Goal: Information Seeking & Learning: Check status

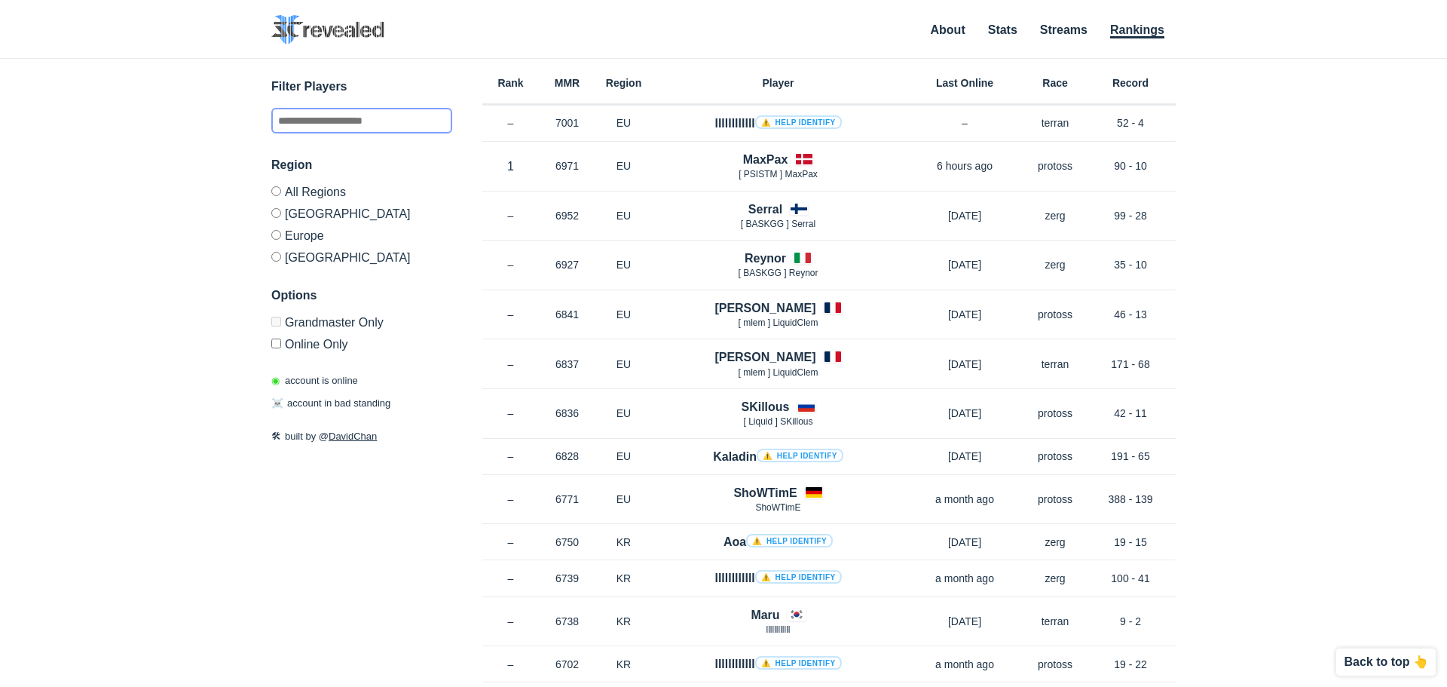
click at [313, 127] on input "text" at bounding box center [361, 121] width 181 height 26
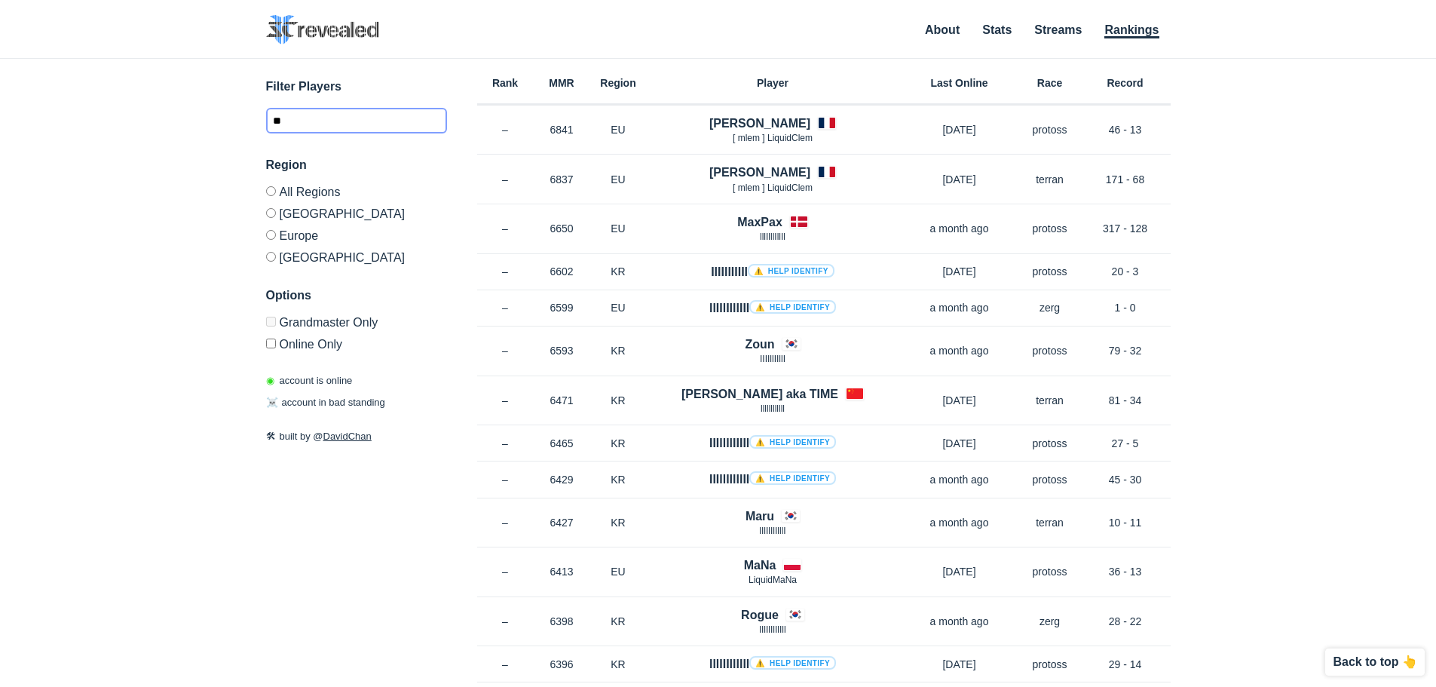
type input "*"
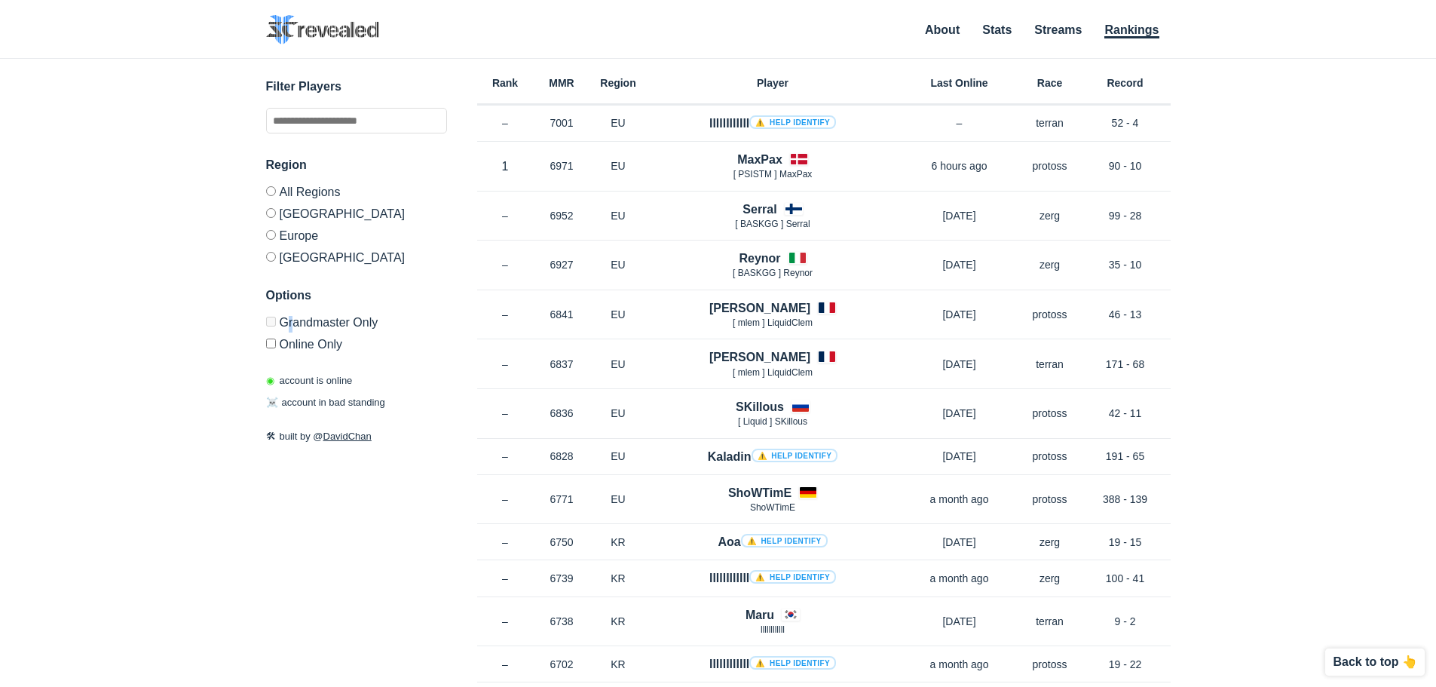
click at [284, 326] on label "Grandmaster Only" at bounding box center [356, 325] width 181 height 16
click at [320, 213] on label "[GEOGRAPHIC_DATA]" at bounding box center [356, 213] width 181 height 22
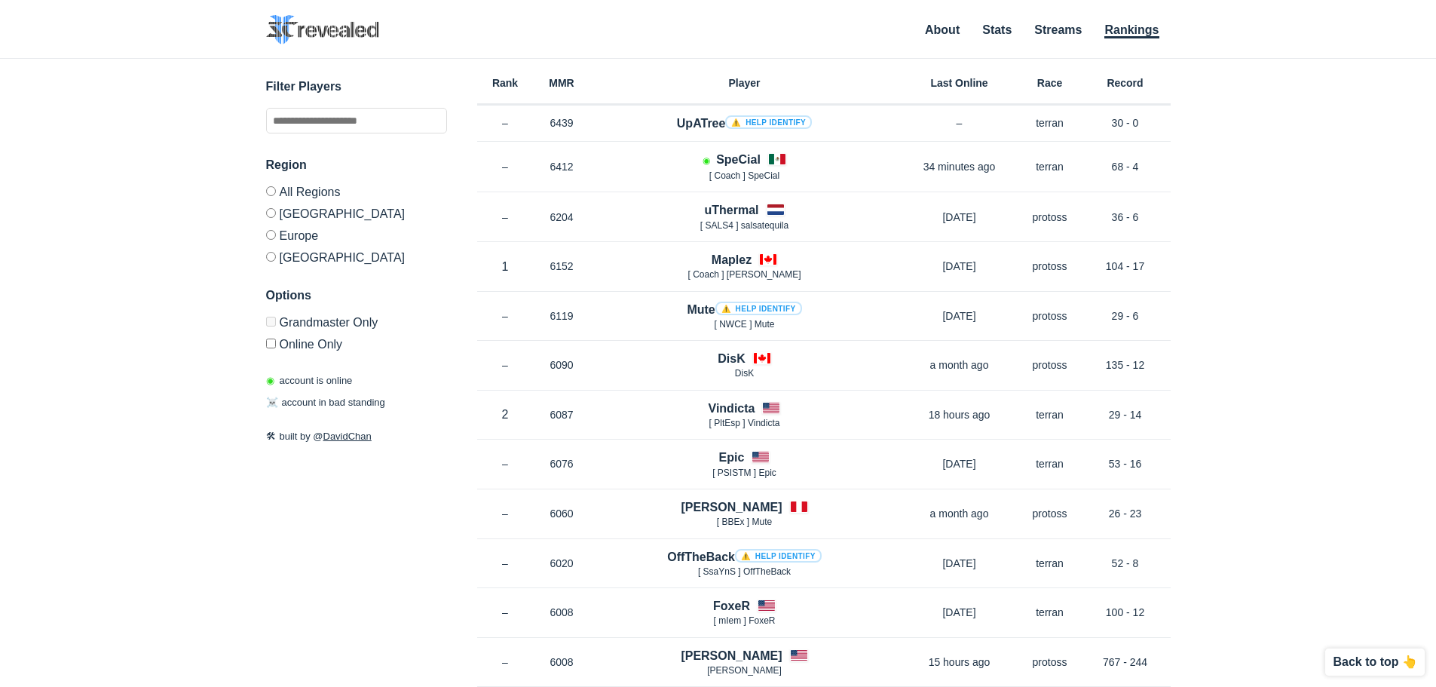
click at [304, 234] on label "Europe" at bounding box center [356, 235] width 181 height 22
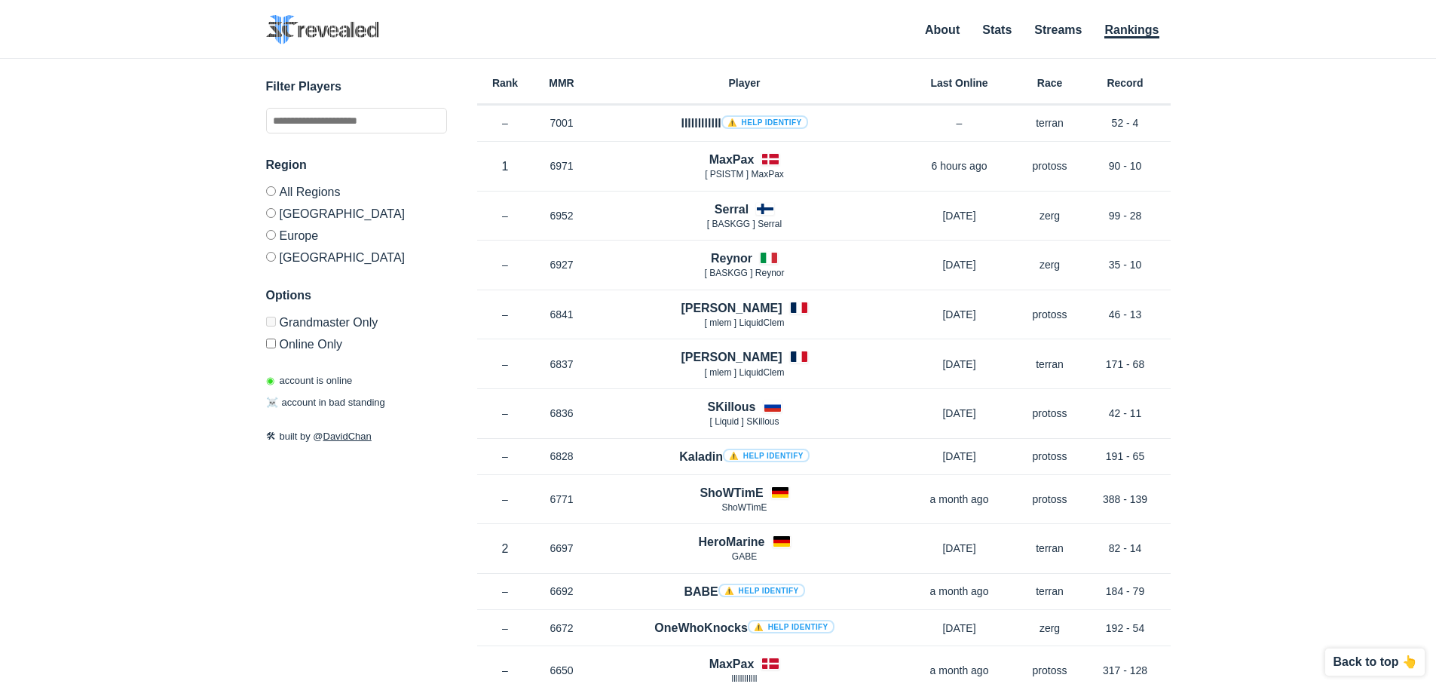
click at [291, 259] on label "[GEOGRAPHIC_DATA]" at bounding box center [356, 255] width 181 height 18
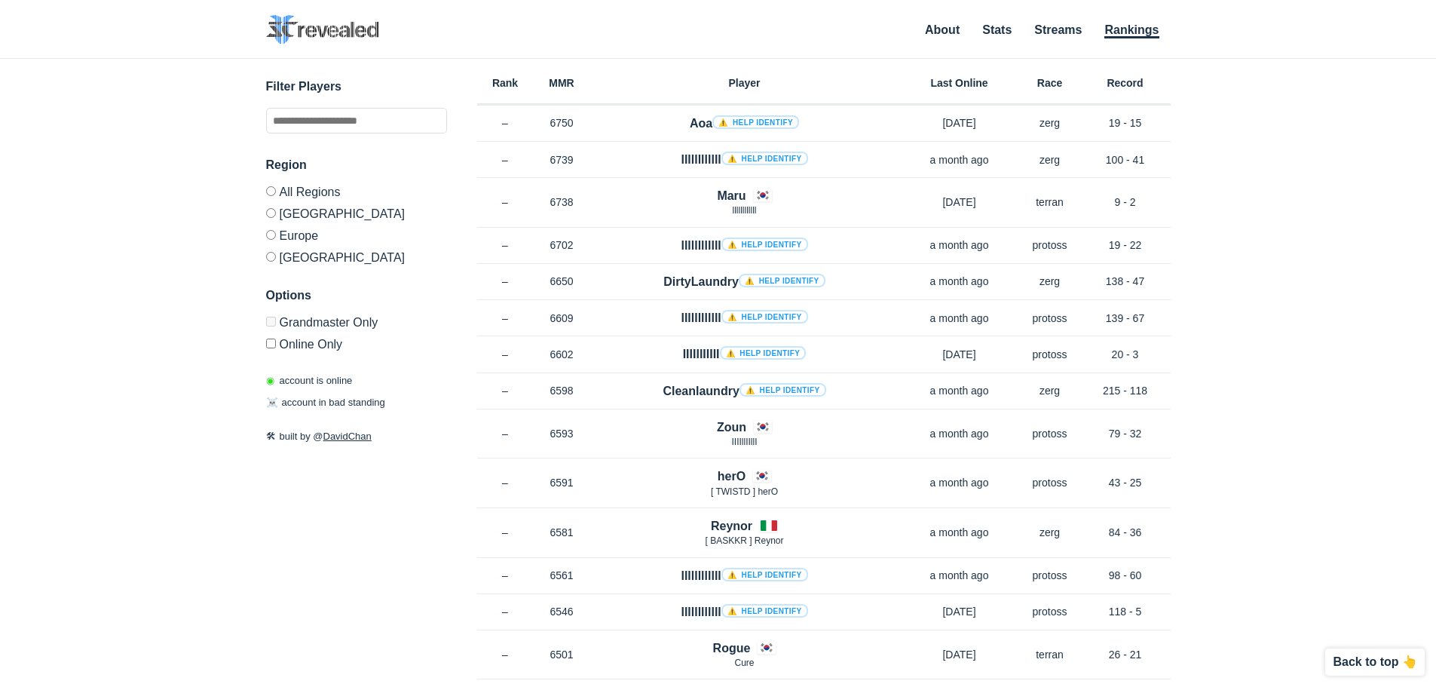
click at [311, 340] on label "Online Only" at bounding box center [356, 341] width 181 height 18
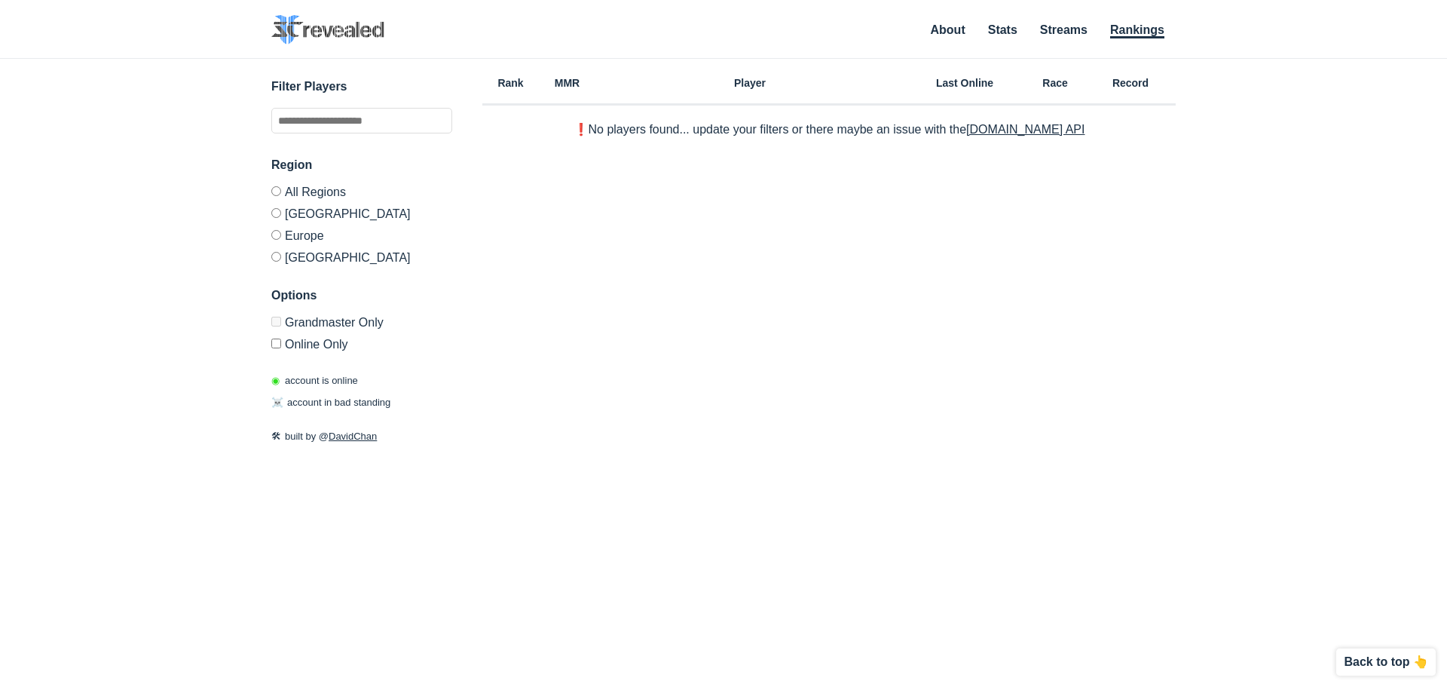
click at [313, 231] on label "Europe" at bounding box center [361, 235] width 181 height 22
click at [311, 216] on label "[GEOGRAPHIC_DATA]" at bounding box center [361, 213] width 181 height 22
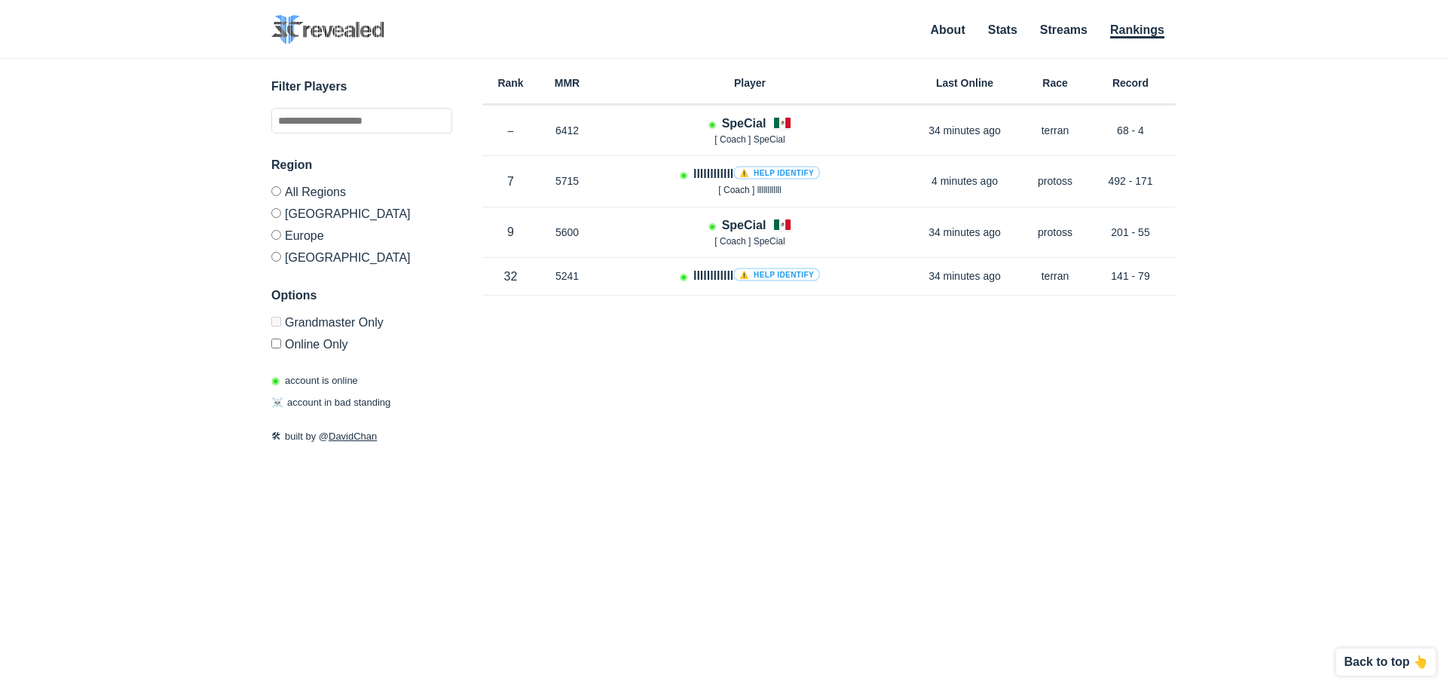
click at [311, 192] on label "All Regions" at bounding box center [361, 194] width 181 height 16
